Goal: Information Seeking & Learning: Learn about a topic

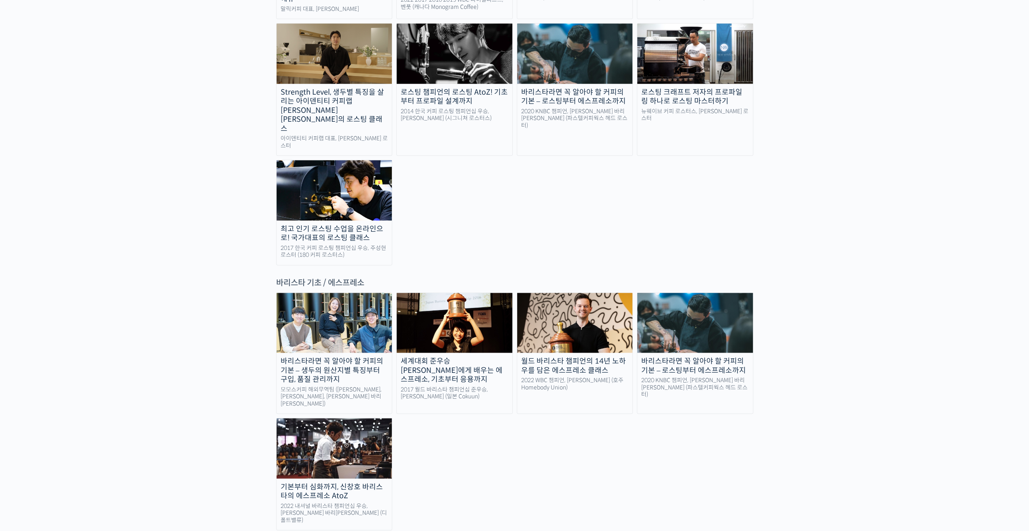
scroll to position [970, 0]
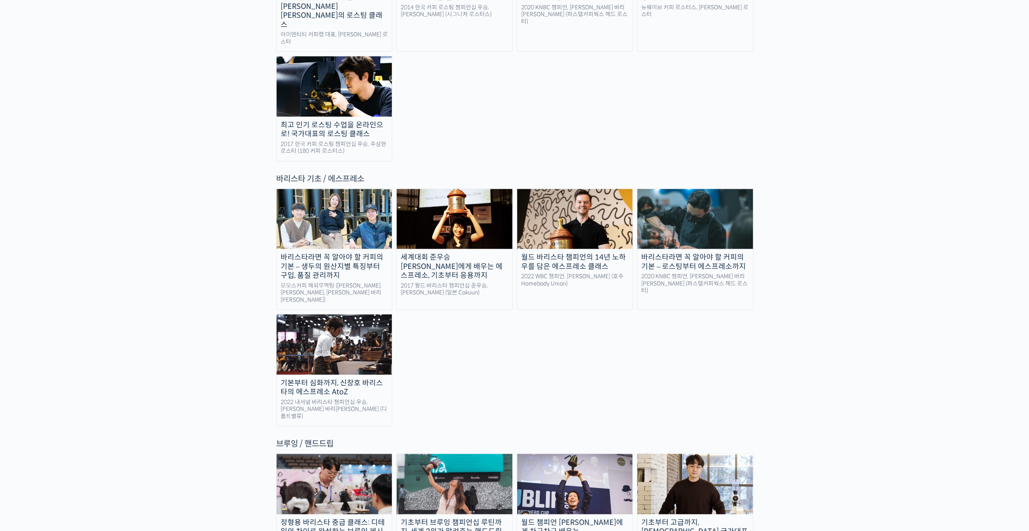
click at [563, 253] on div "월드 바리스타 챔피언의 14년 노하우를 담은 에스프레소 클래스" at bounding box center [575, 262] width 116 height 18
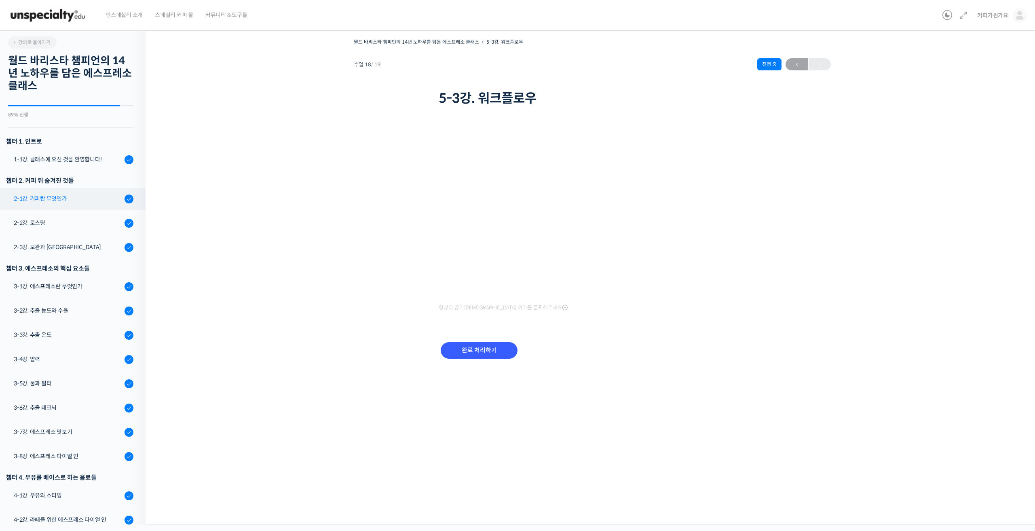
click at [84, 198] on div "2-1강. 커피란 무엇인가" at bounding box center [68, 198] width 108 height 9
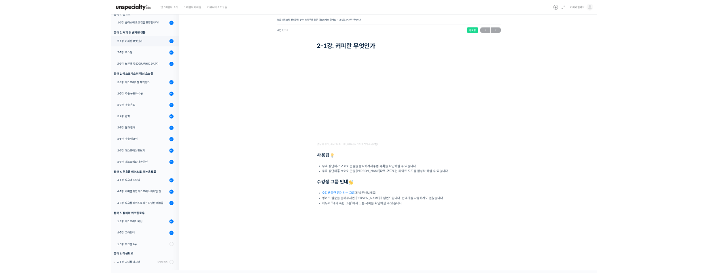
scroll to position [111, 0]
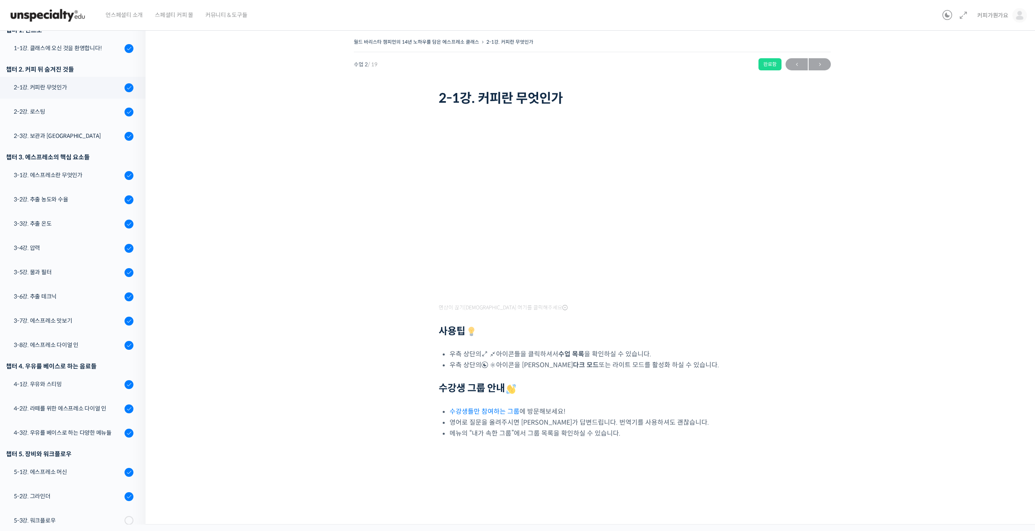
click at [328, 360] on div "월드 바리스타 챔피언의 14년 노하우를 담은 에스프레소 클래스 2-1강. 커피란 무엇인가 완료함 수업 2 / 19 완료함 [DATE] 8:54…" at bounding box center [592, 255] width 813 height 439
